Goal: Navigation & Orientation: Go to known website

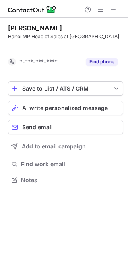
scroll to position [161, 128]
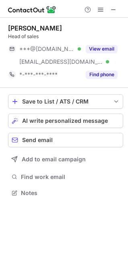
scroll to position [187, 128]
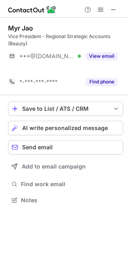
scroll to position [181, 128]
